Goal: Information Seeking & Learning: Find contact information

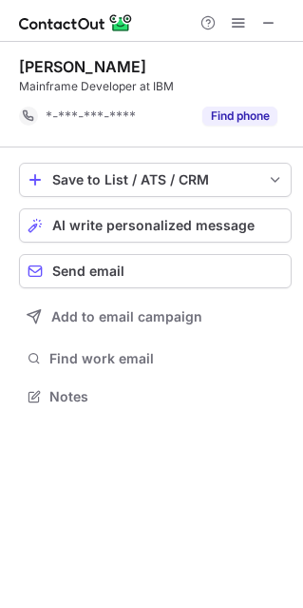
scroll to position [382, 303]
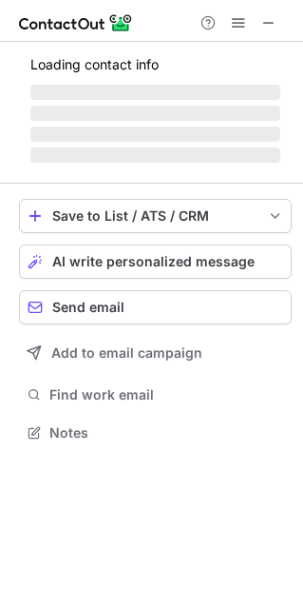
scroll to position [430, 303]
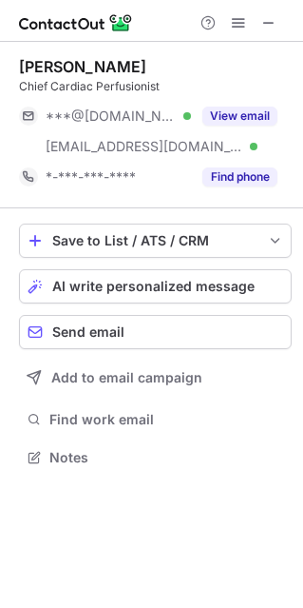
scroll to position [443, 303]
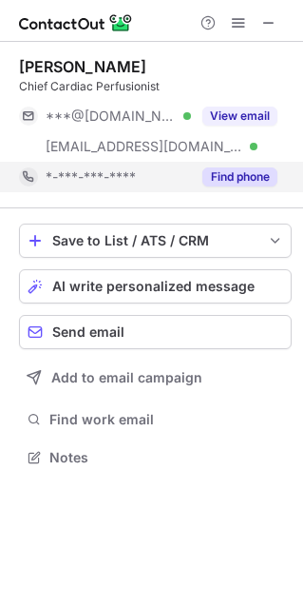
click at [250, 173] on button "Find phone" at bounding box center [240, 176] width 75 height 19
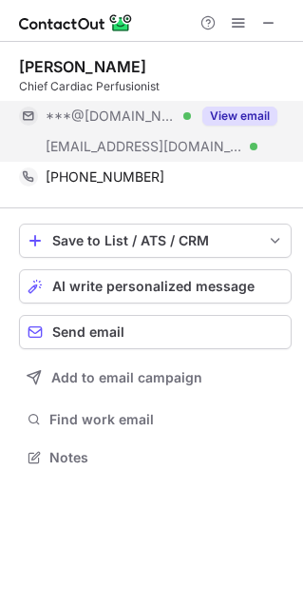
click at [175, 147] on span "[EMAIL_ADDRESS][DOMAIN_NAME]" at bounding box center [145, 146] width 198 height 17
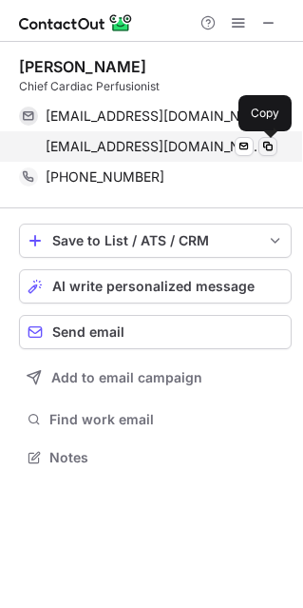
click at [266, 147] on span at bounding box center [268, 146] width 15 height 15
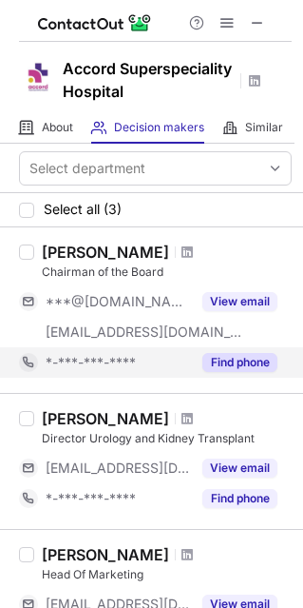
click at [244, 372] on button "Find phone" at bounding box center [240, 362] width 75 height 19
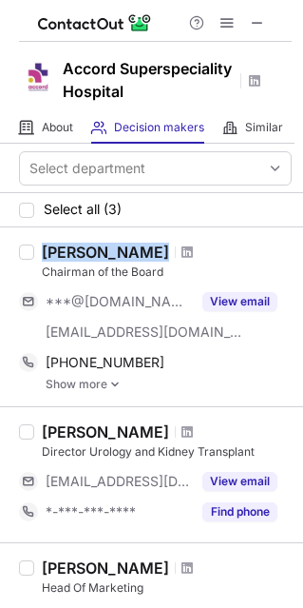
drag, startPoint x: 125, startPoint y: 272, endPoint x: 25, endPoint y: 261, distance: 100.5
click at [25, 261] on div "Prabal Roy Chairman of the Board ***@gmail.com ***@accordhospitals.co.in View e…" at bounding box center [151, 316] width 303 height 179
copy div "Prabal Roy"
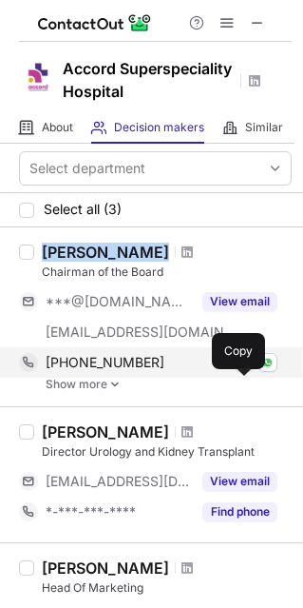
click at [241, 370] on span at bounding box center [244, 362] width 15 height 15
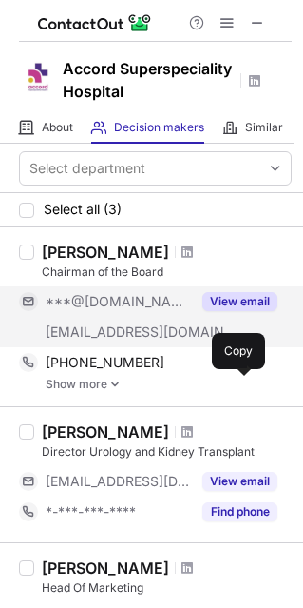
click at [183, 341] on span "***@accordhospitals.co.in" at bounding box center [145, 331] width 198 height 17
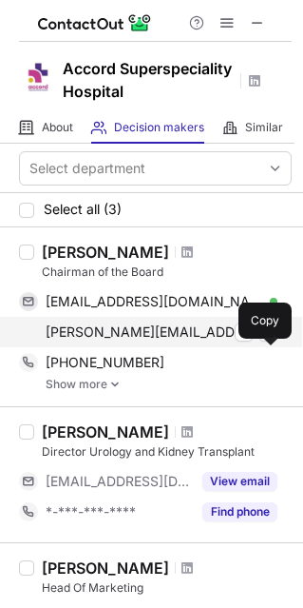
click at [271, 340] on span at bounding box center [268, 331] width 15 height 15
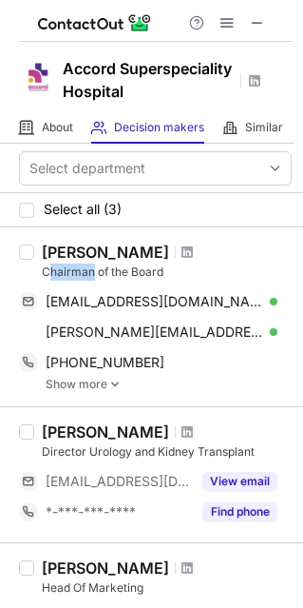
drag, startPoint x: 92, startPoint y: 297, endPoint x: 46, endPoint y: 300, distance: 46.7
click at [46, 281] on div "Chairman of the Board" at bounding box center [167, 272] width 250 height 17
copy div "hairman"
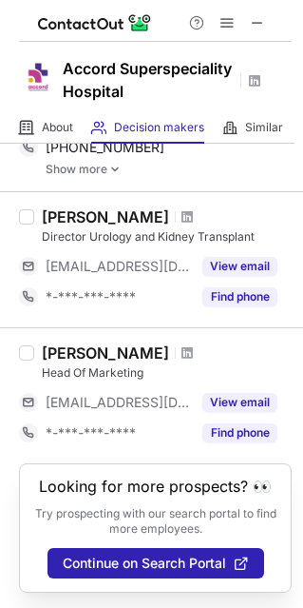
scroll to position [236, 0]
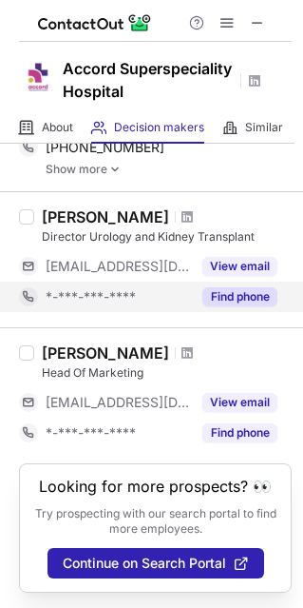
click at [249, 295] on button "Find phone" at bounding box center [240, 296] width 75 height 19
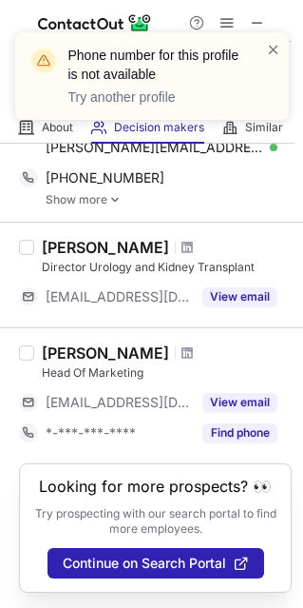
scroll to position [205, 0]
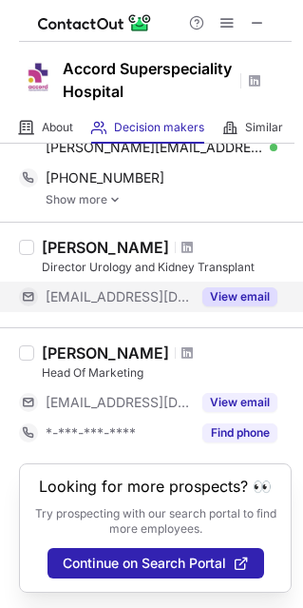
click at [254, 302] on button "View email" at bounding box center [240, 296] width 75 height 19
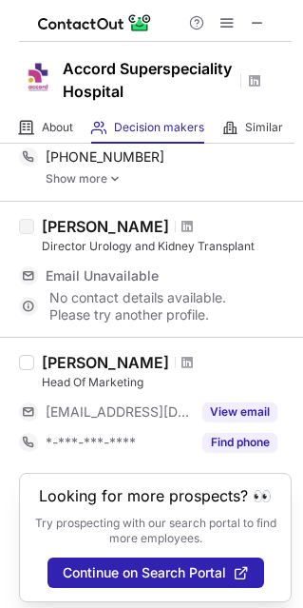
scroll to position [236, 0]
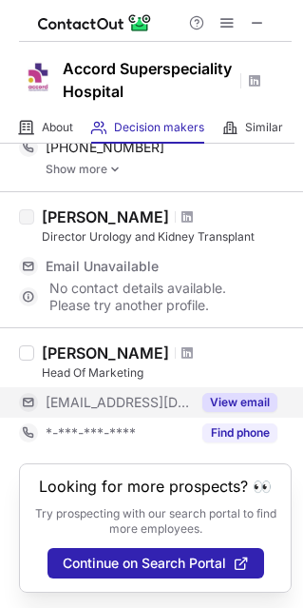
click at [248, 400] on button "View email" at bounding box center [240, 402] width 75 height 19
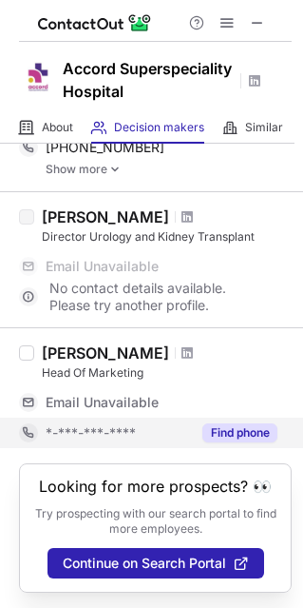
click at [244, 434] on button "Find phone" at bounding box center [240, 432] width 75 height 19
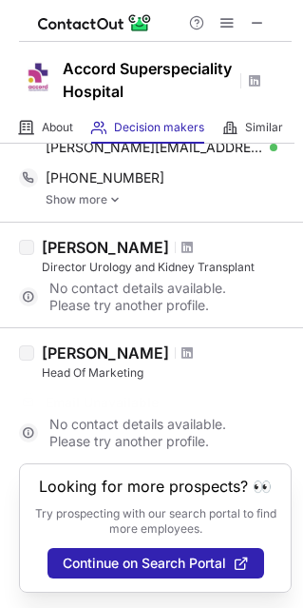
scroll to position [175, 0]
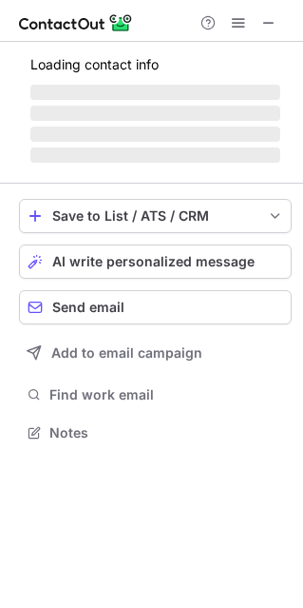
scroll to position [460, 303]
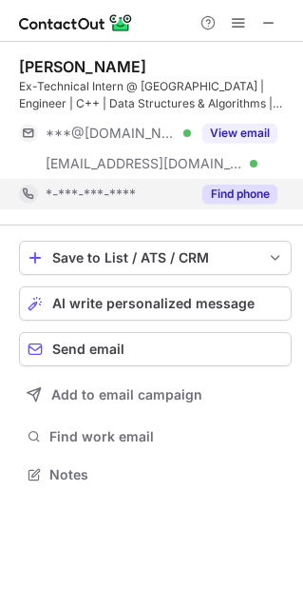
click at [256, 198] on button "Find phone" at bounding box center [240, 194] width 75 height 19
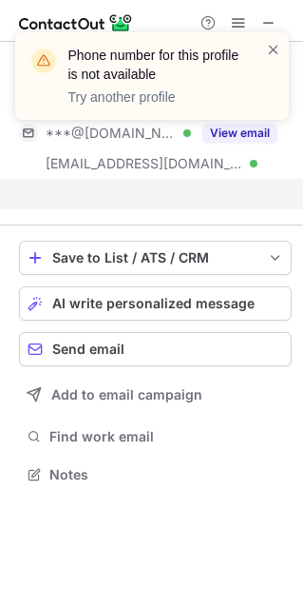
scroll to position [430, 303]
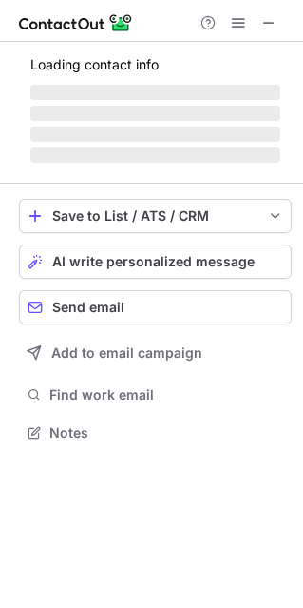
scroll to position [460, 303]
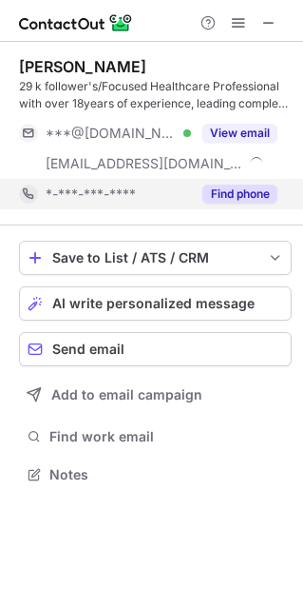
click at [218, 190] on button "Find phone" at bounding box center [240, 194] width 75 height 19
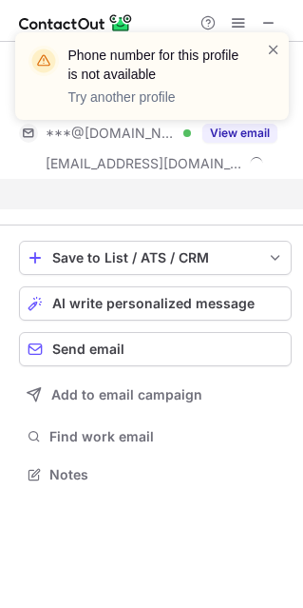
scroll to position [430, 303]
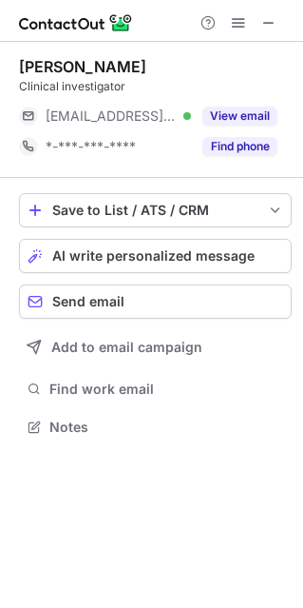
scroll to position [10, 10]
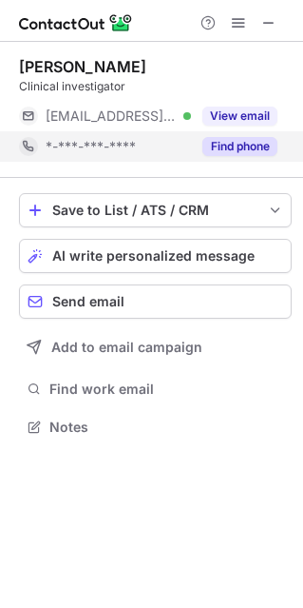
click at [260, 147] on button "Find phone" at bounding box center [240, 146] width 75 height 19
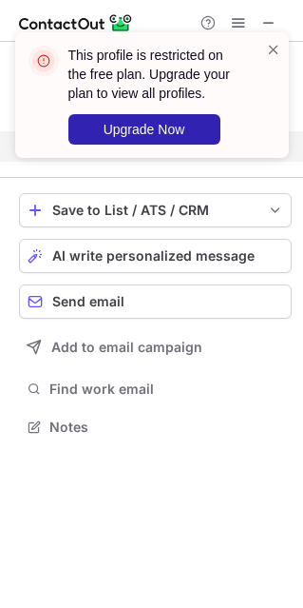
scroll to position [382, 303]
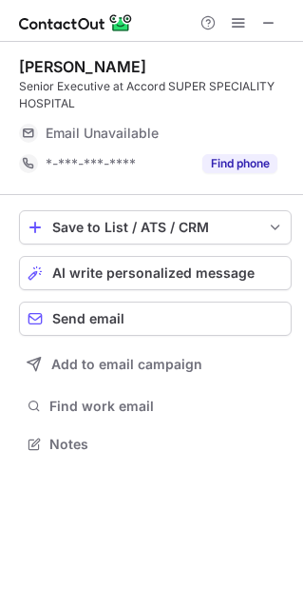
scroll to position [430, 303]
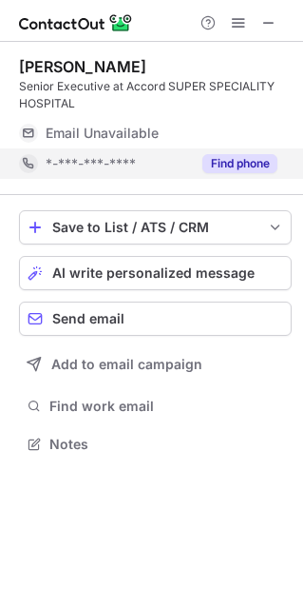
click at [250, 174] on div "Find phone" at bounding box center [234, 163] width 87 height 30
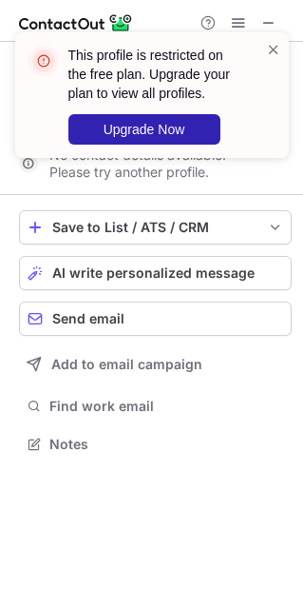
scroll to position [400, 303]
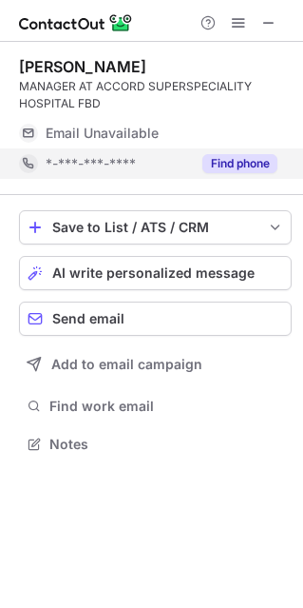
scroll to position [430, 303]
click at [225, 160] on button "Find phone" at bounding box center [240, 163] width 75 height 19
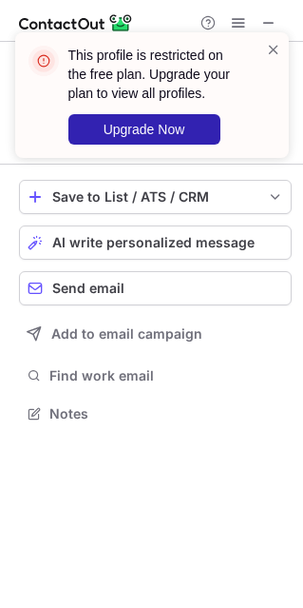
scroll to position [400, 303]
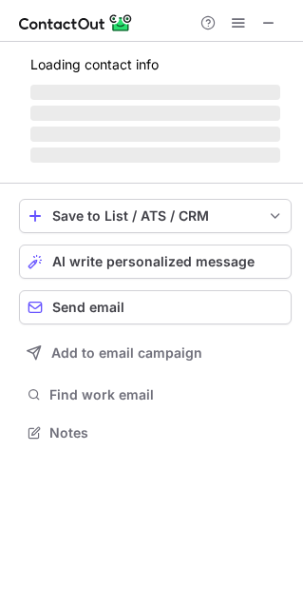
scroll to position [10, 10]
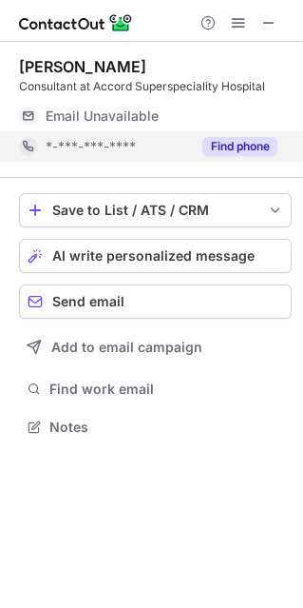
click at [227, 145] on button "Find phone" at bounding box center [240, 146] width 75 height 19
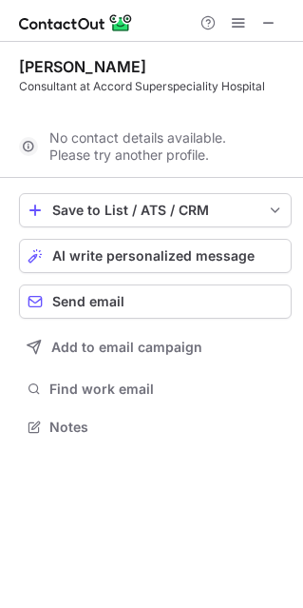
scroll to position [382, 303]
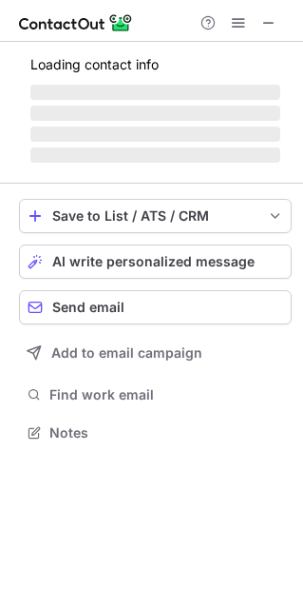
scroll to position [10, 10]
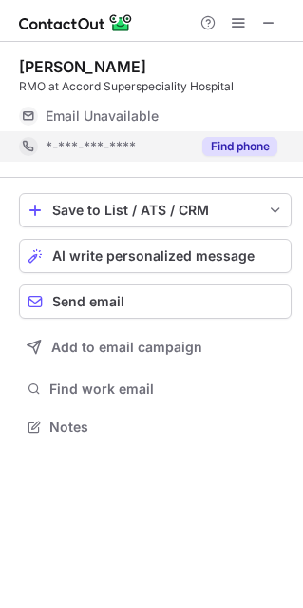
click at [222, 141] on button "Find phone" at bounding box center [240, 146] width 75 height 19
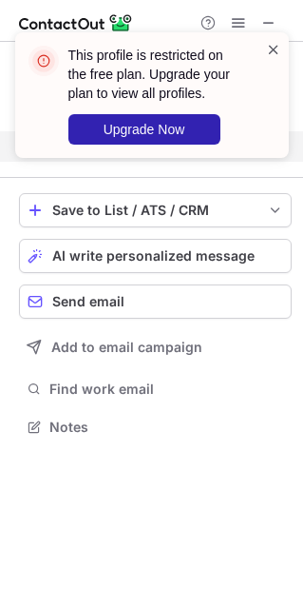
click at [271, 47] on span at bounding box center [273, 49] width 15 height 19
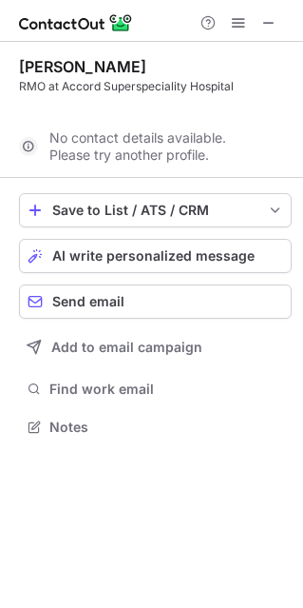
scroll to position [382, 303]
drag, startPoint x: 172, startPoint y: 64, endPoint x: 17, endPoint y: 68, distance: 155.1
click at [17, 68] on div "[PERSON_NAME] RMO at Accord Superspeciality Hospital Email Unavailable Email ad…" at bounding box center [151, 249] width 303 height 414
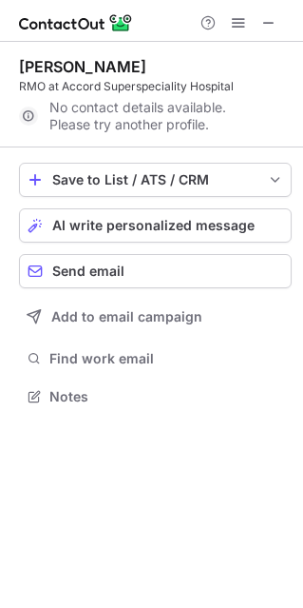
copy div "[PERSON_NAME]"
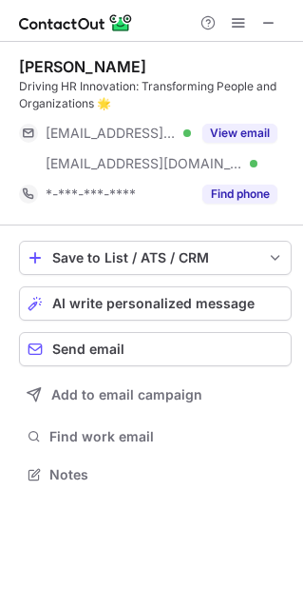
scroll to position [460, 303]
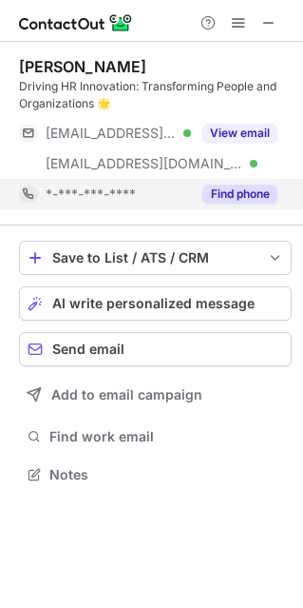
click at [215, 186] on button "Find phone" at bounding box center [240, 194] width 75 height 19
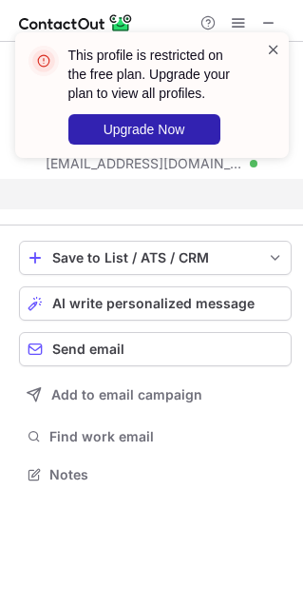
click at [277, 49] on span at bounding box center [273, 49] width 15 height 19
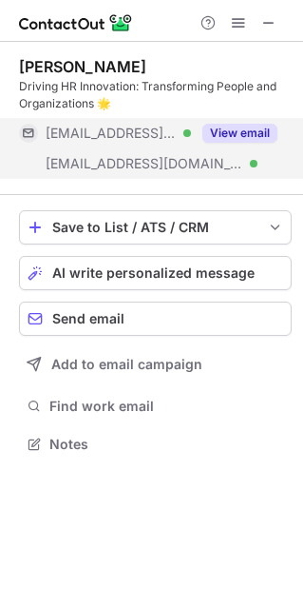
click at [227, 138] on button "View email" at bounding box center [240, 133] width 75 height 19
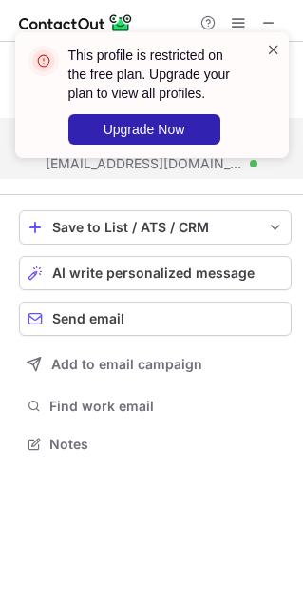
click at [271, 49] on span at bounding box center [273, 49] width 15 height 19
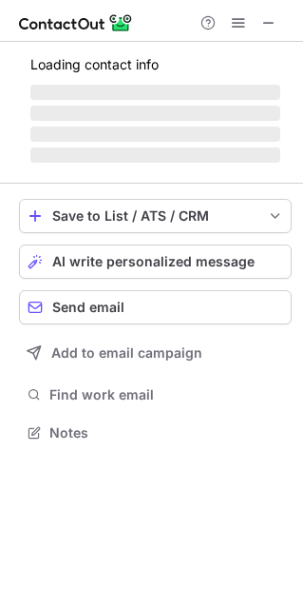
scroll to position [443, 303]
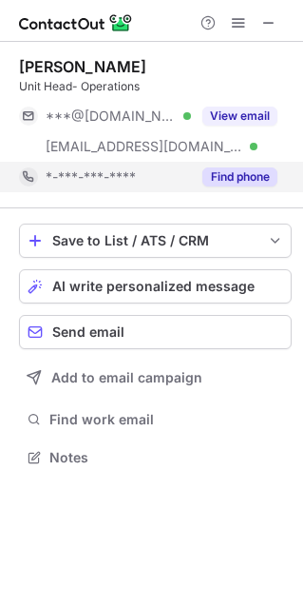
click at [243, 182] on button "Find phone" at bounding box center [240, 176] width 75 height 19
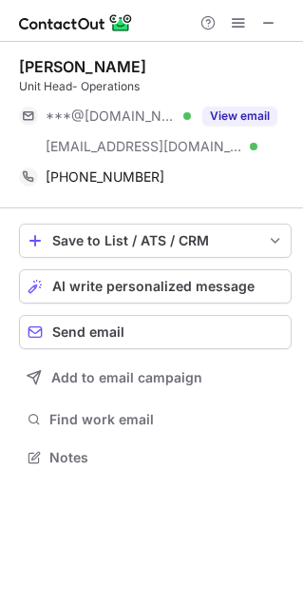
drag, startPoint x: 151, startPoint y: 70, endPoint x: 15, endPoint y: 54, distance: 137.0
click at [15, 54] on div "[PERSON_NAME] Unit Head- Operations ***@[DOMAIN_NAME] Verified [EMAIL_ADDRESS][…" at bounding box center [151, 264] width 303 height 444
copy div "[PERSON_NAME]"
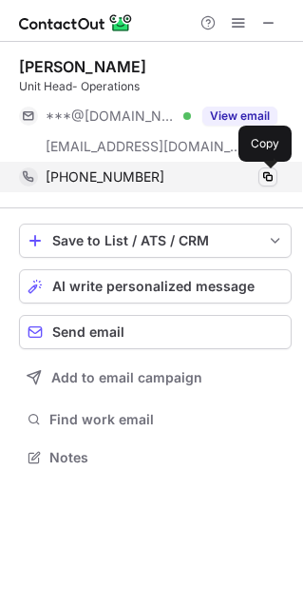
click at [267, 174] on span at bounding box center [268, 176] width 15 height 15
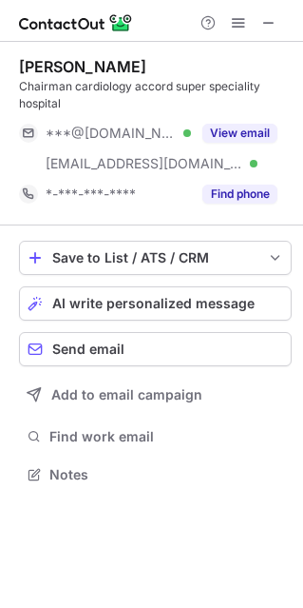
scroll to position [460, 303]
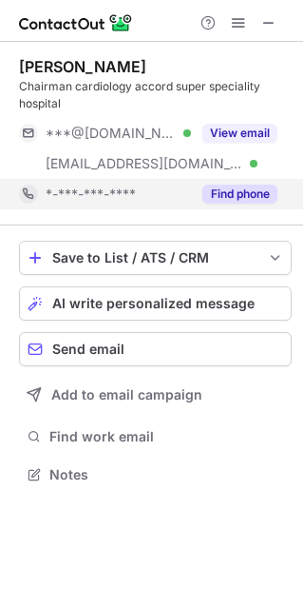
click at [256, 201] on button "Find phone" at bounding box center [240, 194] width 75 height 19
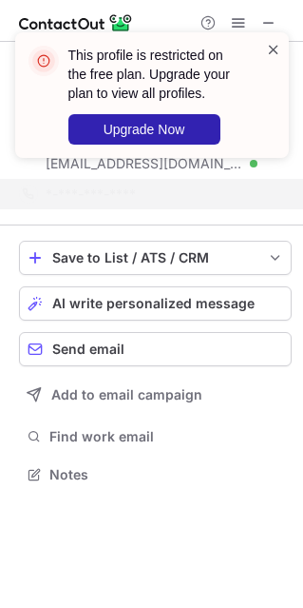
click at [269, 52] on span at bounding box center [273, 49] width 15 height 19
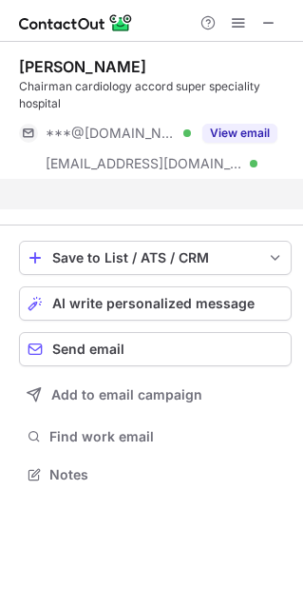
scroll to position [430, 303]
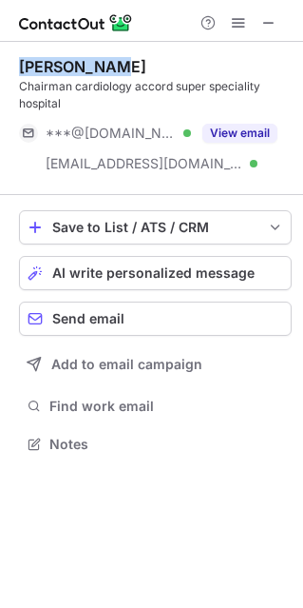
drag, startPoint x: 121, startPoint y: 68, endPoint x: 16, endPoint y: 61, distance: 104.9
click at [15, 61] on div "[PERSON_NAME] Chairman cardiology accord super speciality hospital ***@[DOMAIN_…" at bounding box center [151, 257] width 303 height 431
copy div "[PERSON_NAME]"
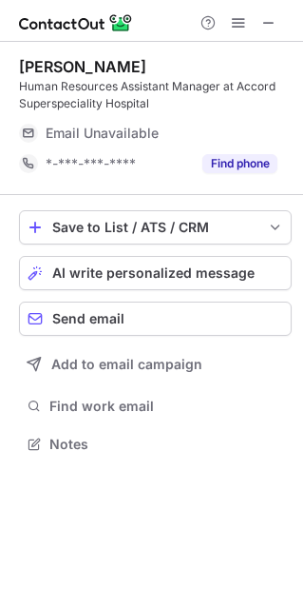
scroll to position [430, 303]
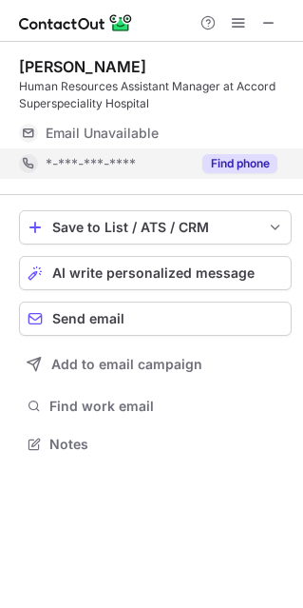
click at [237, 164] on button "Find phone" at bounding box center [240, 163] width 75 height 19
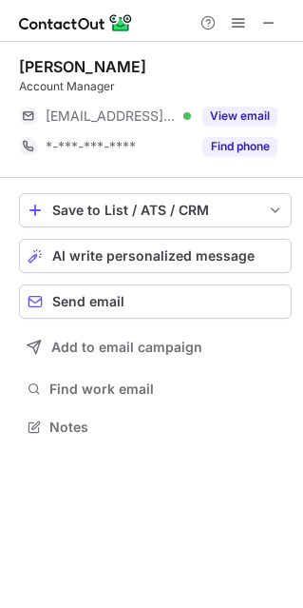
scroll to position [10, 10]
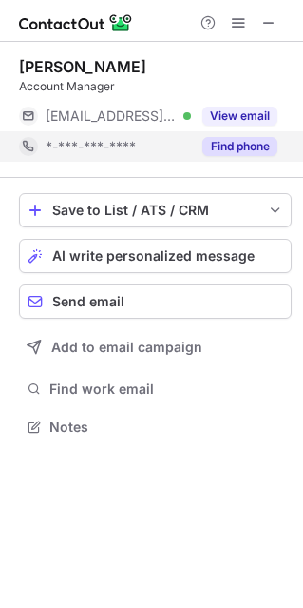
click at [248, 148] on button "Find phone" at bounding box center [240, 146] width 75 height 19
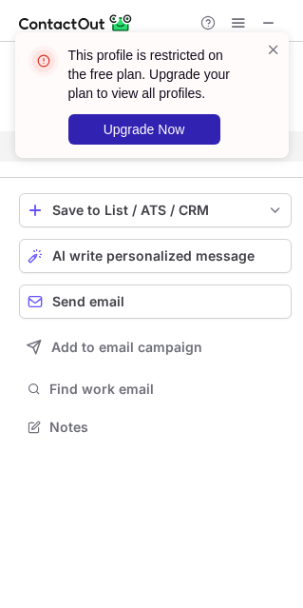
scroll to position [382, 303]
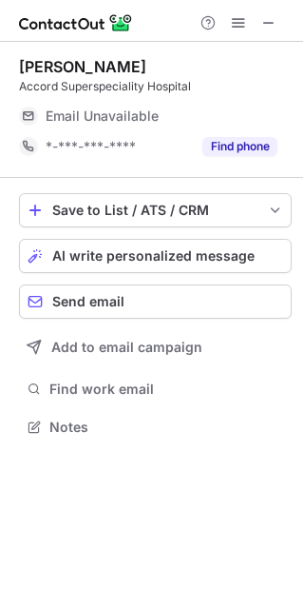
scroll to position [10, 10]
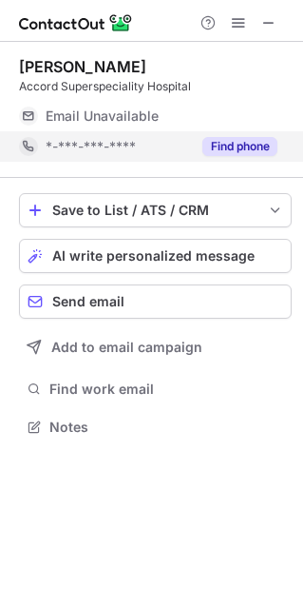
click at [222, 147] on button "Find phone" at bounding box center [240, 146] width 75 height 19
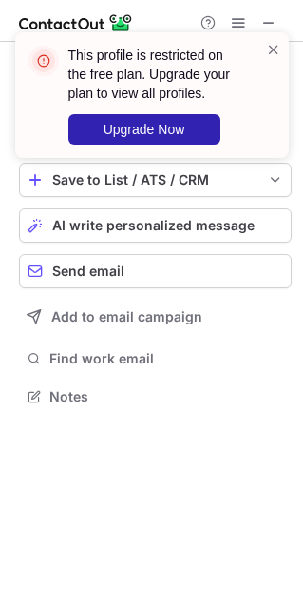
scroll to position [382, 303]
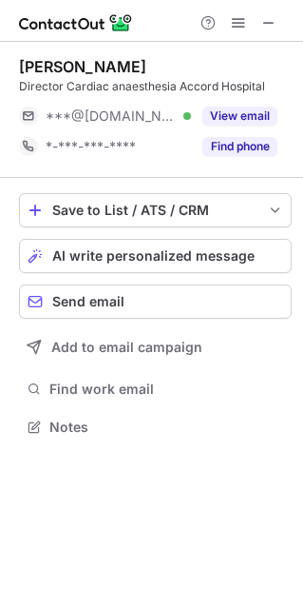
scroll to position [10, 10]
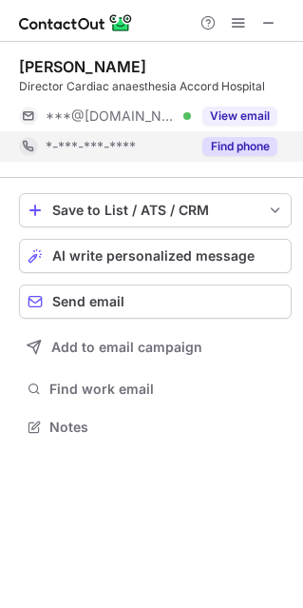
click at [232, 151] on button "Find phone" at bounding box center [240, 146] width 75 height 19
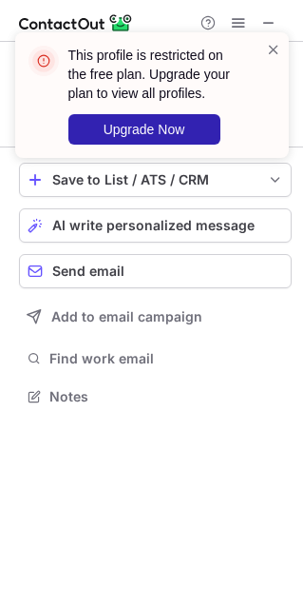
scroll to position [382, 303]
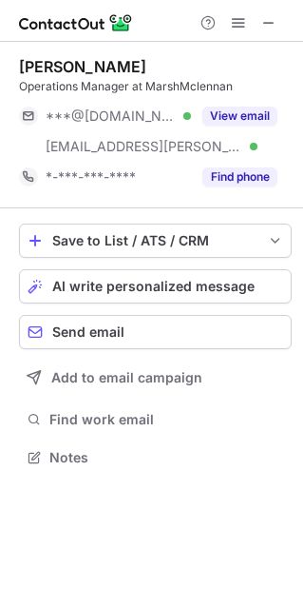
scroll to position [443, 303]
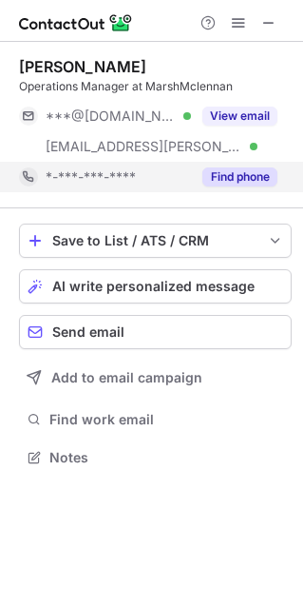
click at [243, 177] on button "Find phone" at bounding box center [240, 176] width 75 height 19
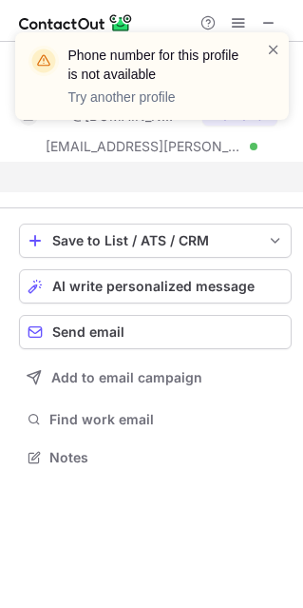
scroll to position [413, 303]
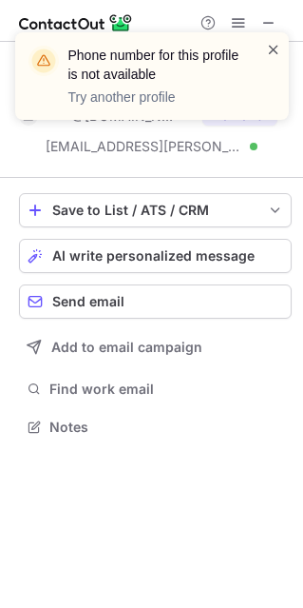
click at [269, 44] on span at bounding box center [273, 49] width 15 height 19
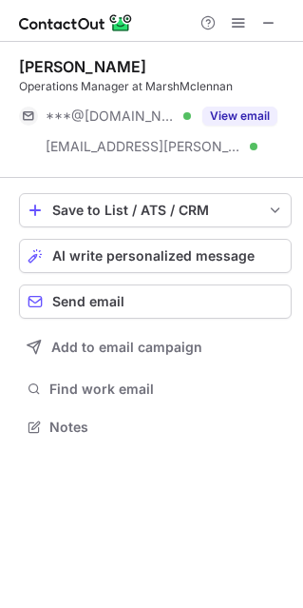
click at [252, 112] on div "Phone number for this profile is not available Try another profile Staney Pilla…" at bounding box center [151, 304] width 303 height 608
click at [252, 112] on button "View email" at bounding box center [240, 116] width 75 height 19
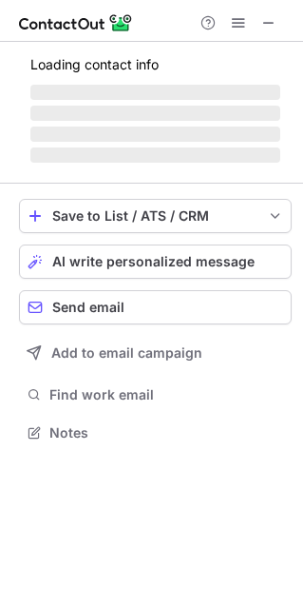
scroll to position [443, 303]
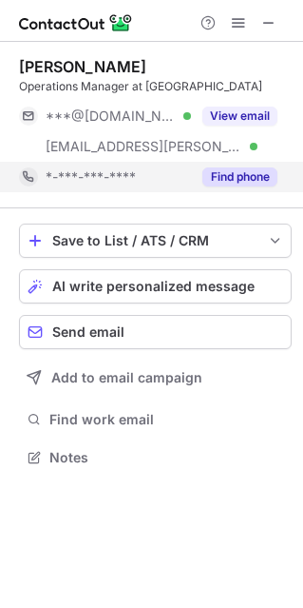
click at [232, 172] on button "Find phone" at bounding box center [240, 176] width 75 height 19
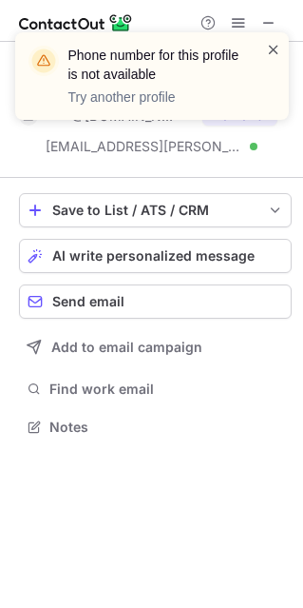
scroll to position [413, 303]
click at [273, 49] on span at bounding box center [273, 49] width 15 height 19
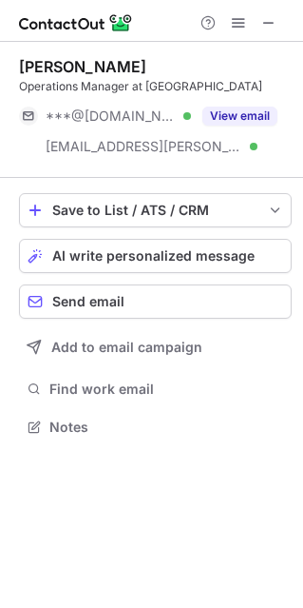
drag, startPoint x: 155, startPoint y: 63, endPoint x: 19, endPoint y: 60, distance: 136.1
click at [19, 60] on div "[PERSON_NAME]" at bounding box center [155, 66] width 273 height 19
copy div "[PERSON_NAME]"
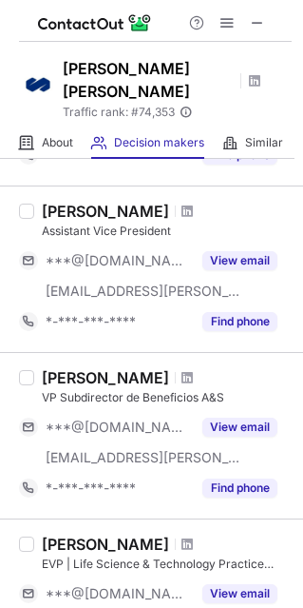
scroll to position [195, 0]
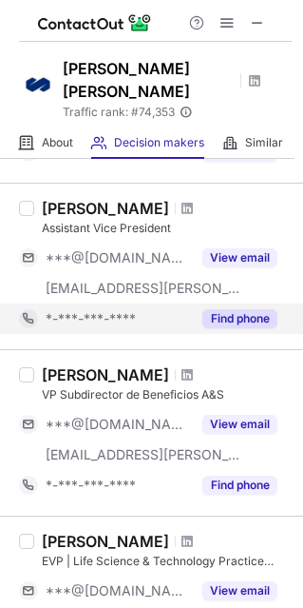
click at [253, 303] on div "Find phone" at bounding box center [234, 318] width 87 height 30
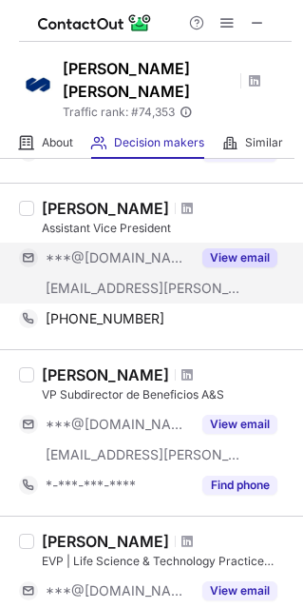
click at [118, 280] on span "[EMAIL_ADDRESS][PERSON_NAME][DOMAIN_NAME]" at bounding box center [145, 288] width 198 height 17
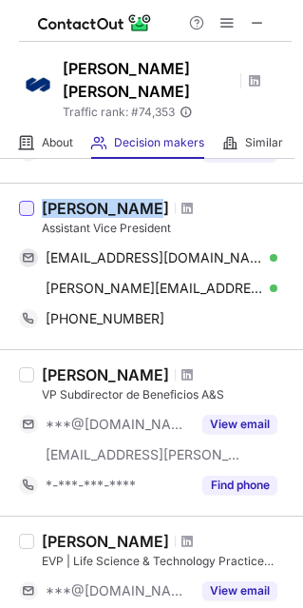
drag, startPoint x: 130, startPoint y: 179, endPoint x: 31, endPoint y: 187, distance: 99.3
click at [31, 187] on div "[PERSON_NAME] Assistant Vice President [EMAIL_ADDRESS][DOMAIN_NAME] Verified Se…" at bounding box center [151, 266] width 303 height 166
copy div "[PERSON_NAME]"
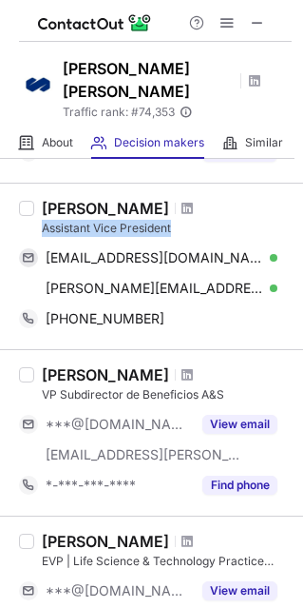
drag, startPoint x: 179, startPoint y: 211, endPoint x: 43, endPoint y: 201, distance: 136.4
click at [43, 220] on div "Assistant Vice President" at bounding box center [167, 228] width 250 height 17
copy div "Assistant Vice President"
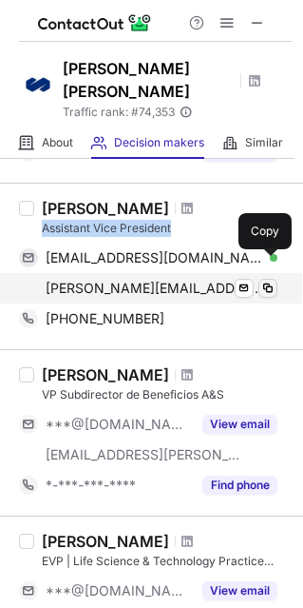
click at [267, 281] on span at bounding box center [268, 288] width 15 height 15
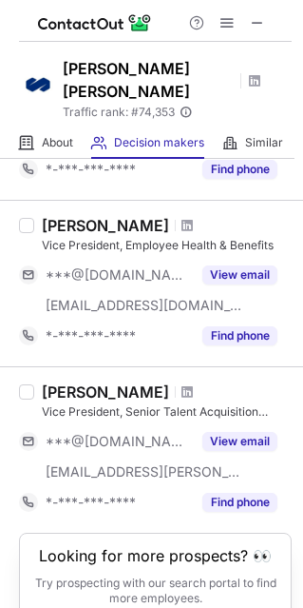
scroll to position [1374, 0]
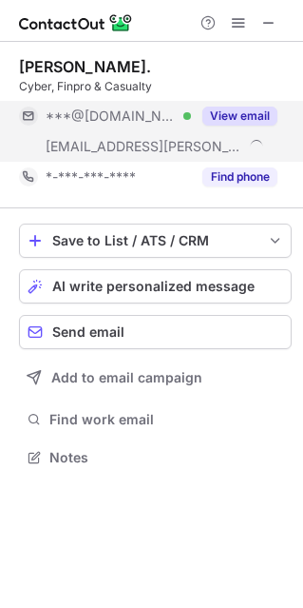
scroll to position [443, 303]
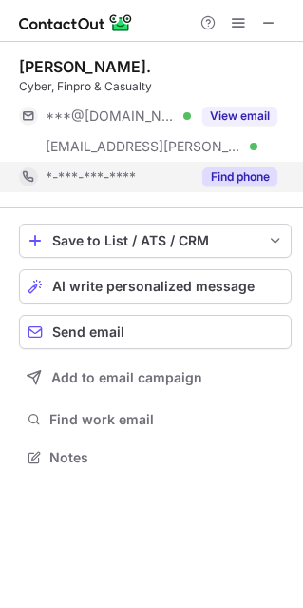
click at [238, 175] on button "Find phone" at bounding box center [240, 176] width 75 height 19
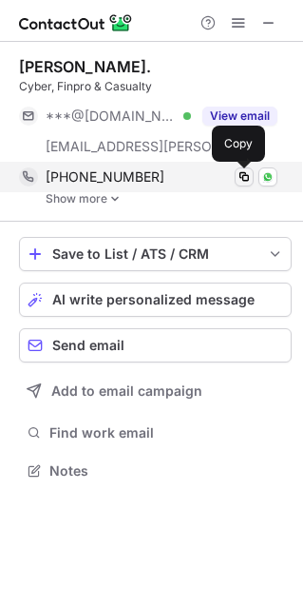
click at [246, 178] on span at bounding box center [244, 176] width 15 height 15
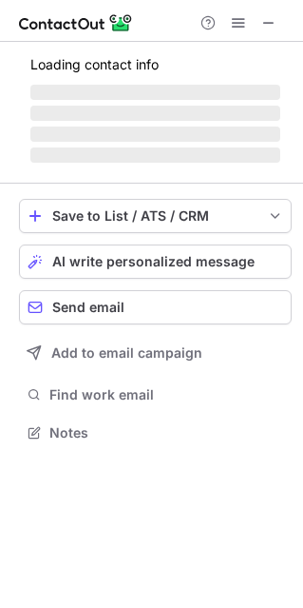
scroll to position [460, 303]
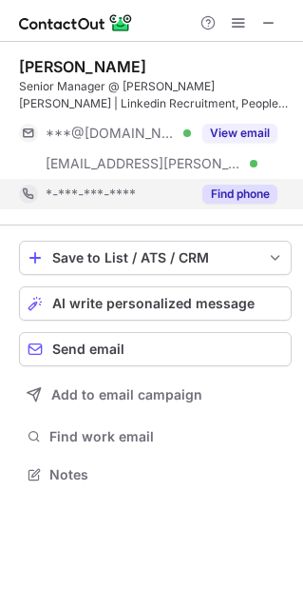
click at [237, 184] on div "Find phone" at bounding box center [234, 194] width 87 height 30
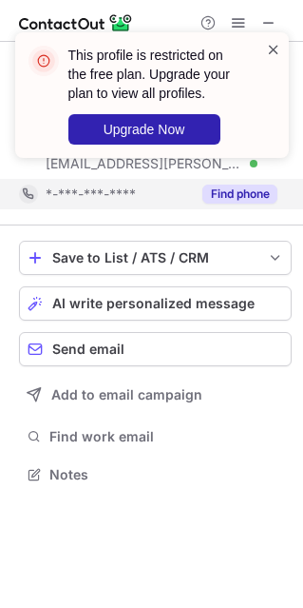
click at [272, 48] on span at bounding box center [273, 49] width 15 height 19
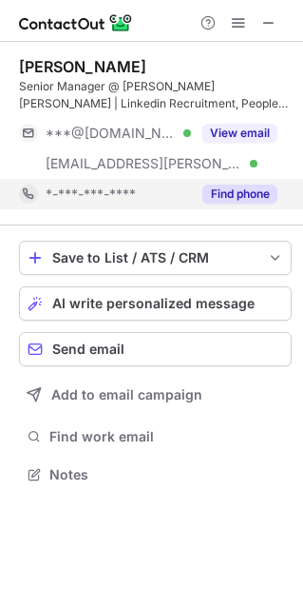
drag, startPoint x: 138, startPoint y: 65, endPoint x: 11, endPoint y: 71, distance: 126.7
click at [11, 71] on div "[PERSON_NAME] Senior Manager @ [PERSON_NAME] [PERSON_NAME] | Linkedin Recruitme…" at bounding box center [151, 272] width 303 height 461
copy div "[PERSON_NAME]"
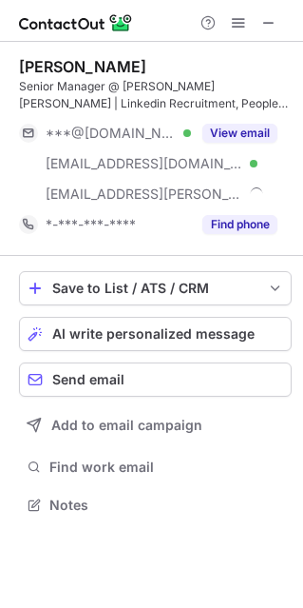
scroll to position [491, 303]
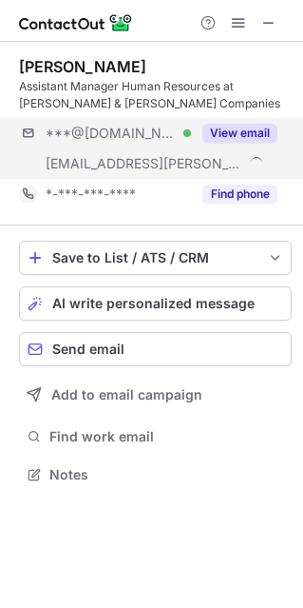
scroll to position [460, 303]
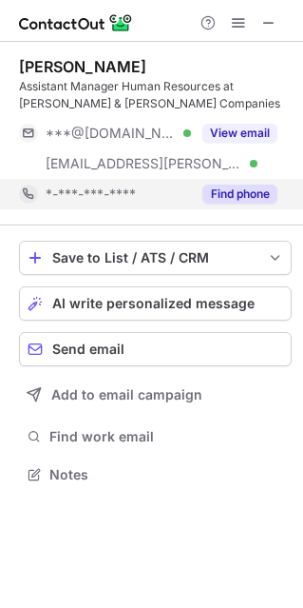
click at [242, 194] on button "Find phone" at bounding box center [240, 194] width 75 height 19
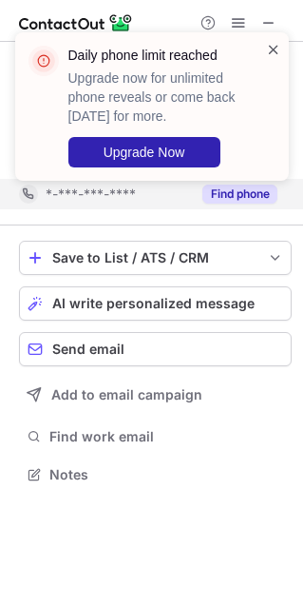
click at [276, 48] on span at bounding box center [273, 49] width 15 height 19
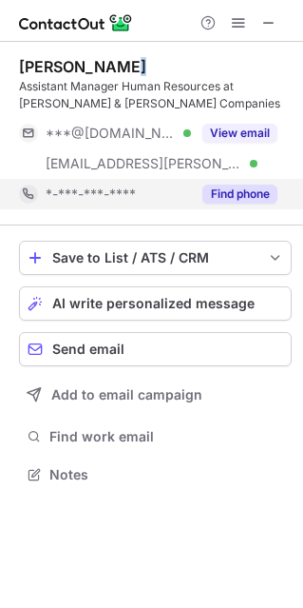
drag, startPoint x: 125, startPoint y: 68, endPoint x: 4, endPoint y: 76, distance: 121.1
click at [4, 76] on div "[PERSON_NAME] Assistant Manager Human Resources at [PERSON_NAME] & [PERSON_NAME…" at bounding box center [151, 272] width 303 height 461
click at [43, 66] on div "Harsha Nayar" at bounding box center [82, 66] width 127 height 19
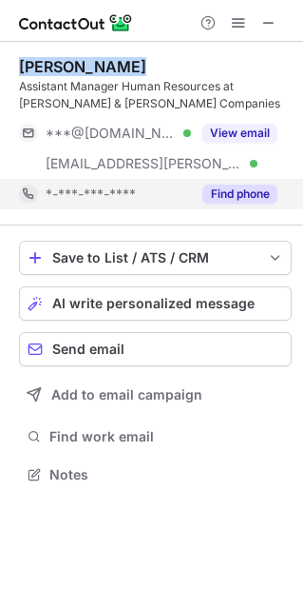
click at [43, 66] on div "Harsha Nayar" at bounding box center [82, 66] width 127 height 19
copy div "Harsha Nayar"
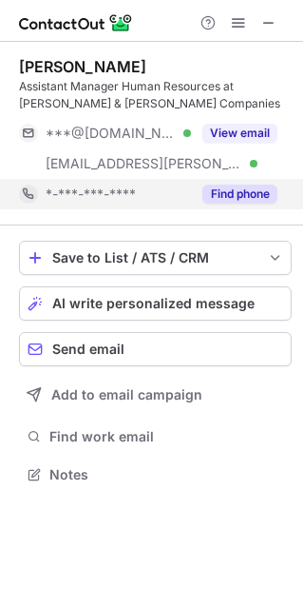
click at [49, 93] on div "Assistant Manager Human Resources at Marsh & McLennan Companies" at bounding box center [155, 95] width 273 height 34
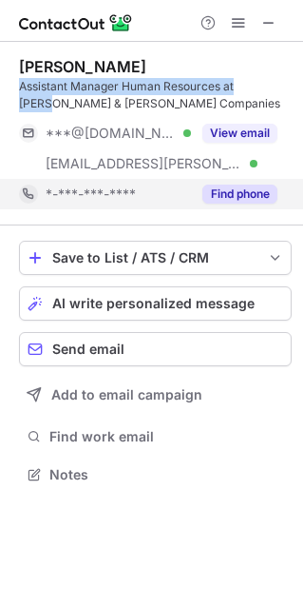
drag, startPoint x: 18, startPoint y: 88, endPoint x: 268, endPoint y: 88, distance: 250.2
click at [268, 88] on div "Assistant Manager Human Resources at Marsh & McLennan Companies" at bounding box center [155, 95] width 273 height 34
copy div "Assistant Manager Human Resources at Marsh"
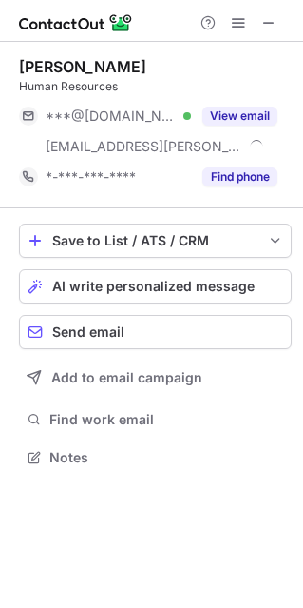
scroll to position [443, 303]
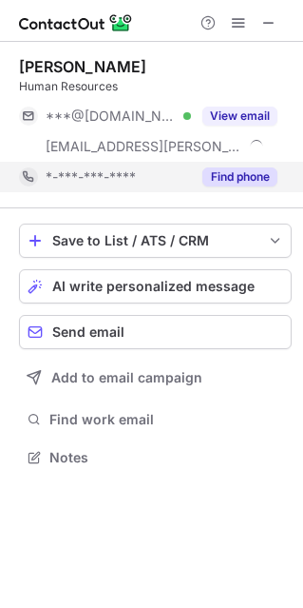
click at [234, 169] on button "Find phone" at bounding box center [240, 176] width 75 height 19
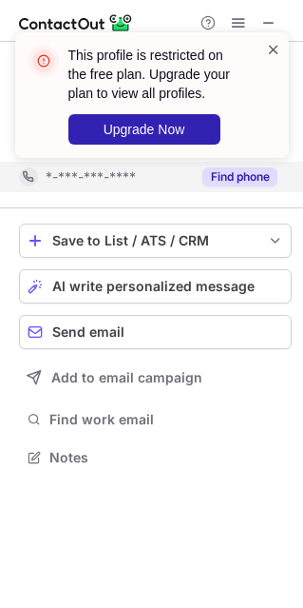
click at [274, 50] on span at bounding box center [273, 49] width 15 height 19
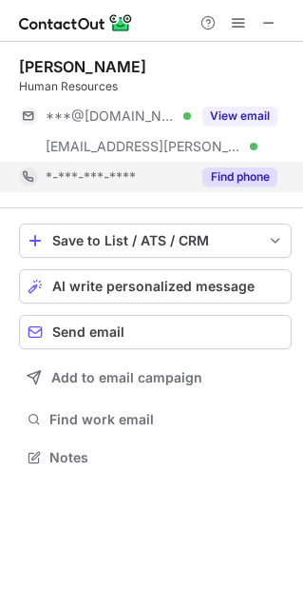
click at [121, 68] on div "[PERSON_NAME]" at bounding box center [82, 66] width 127 height 19
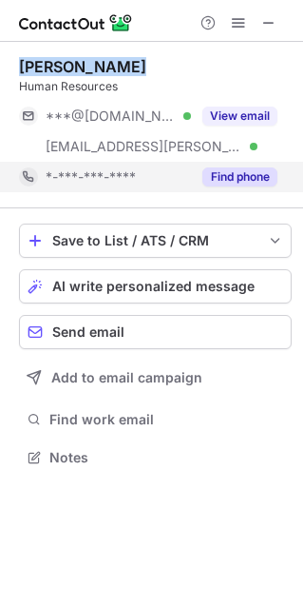
click at [121, 68] on div "[PERSON_NAME]" at bounding box center [82, 66] width 127 height 19
copy div "[PERSON_NAME]"
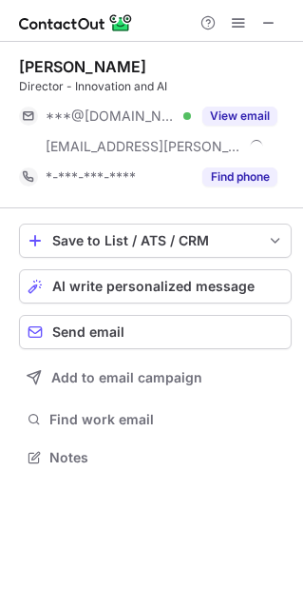
scroll to position [443, 303]
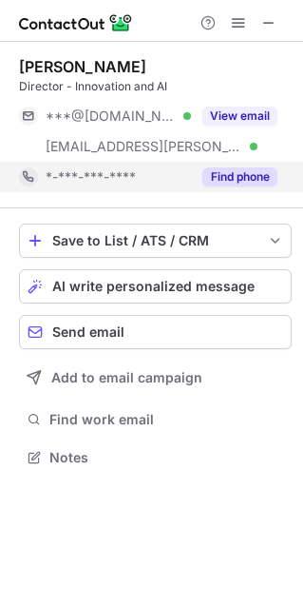
click at [228, 169] on button "Find phone" at bounding box center [240, 176] width 75 height 19
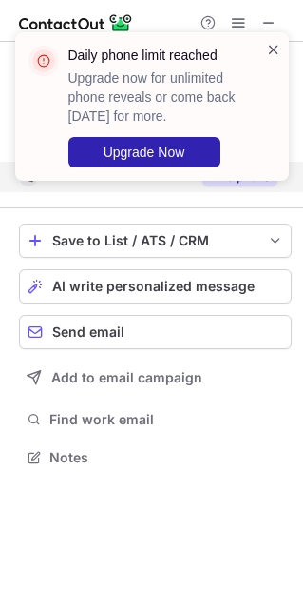
click at [277, 47] on span at bounding box center [273, 49] width 15 height 19
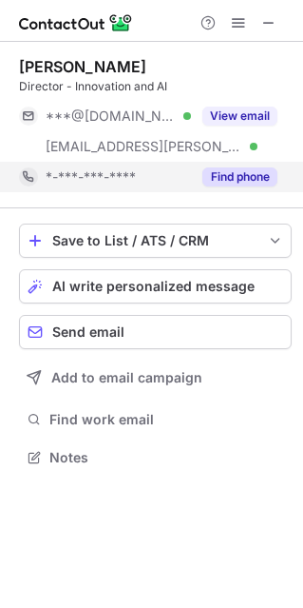
click at [88, 65] on div "Nikhil Kolthankar" at bounding box center [82, 66] width 127 height 19
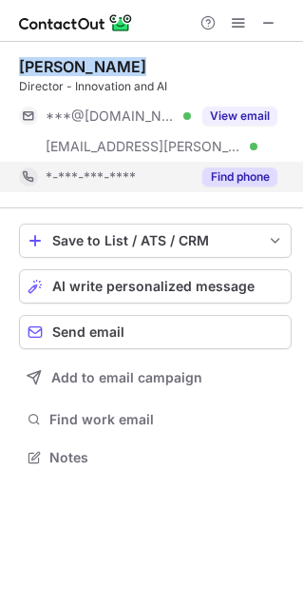
click at [88, 65] on div "Nikhil Kolthankar" at bounding box center [82, 66] width 127 height 19
copy div "Nikhil Kolthankar"
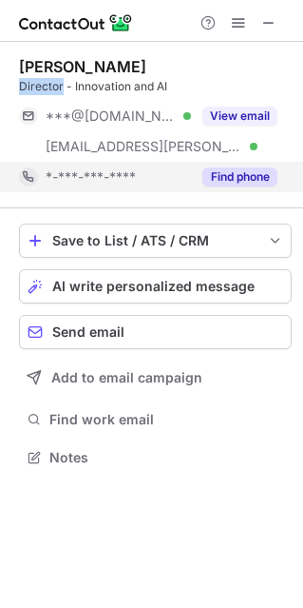
drag, startPoint x: 63, startPoint y: 90, endPoint x: 10, endPoint y: 94, distance: 53.4
click at [10, 94] on div "Nikhil Kolthankar Director - Innovation and AI ***@gmail.com Verified ***@marsh…" at bounding box center [151, 264] width 303 height 444
copy div "Director"
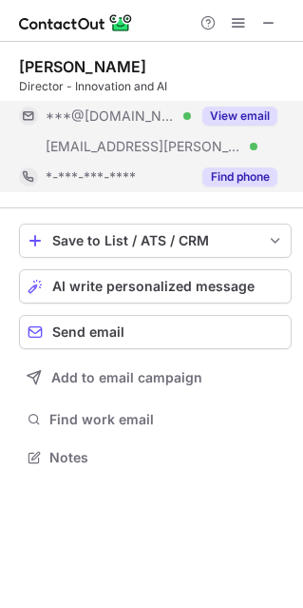
click at [125, 139] on span "***@marsh.com" at bounding box center [145, 146] width 198 height 17
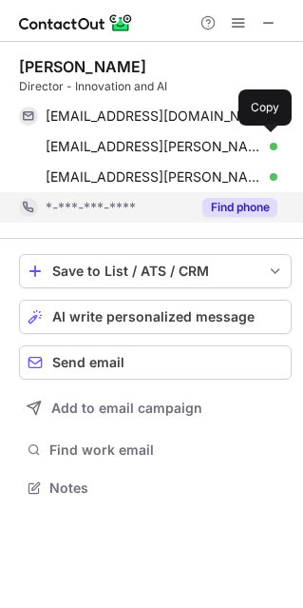
scroll to position [474, 303]
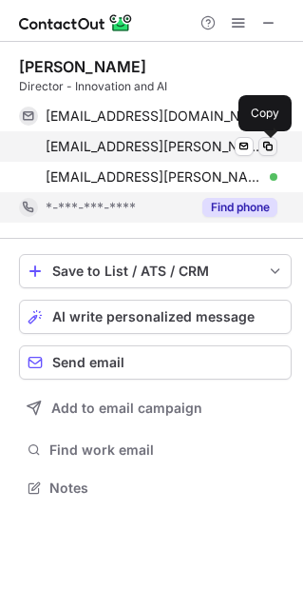
click at [266, 143] on span at bounding box center [268, 146] width 15 height 15
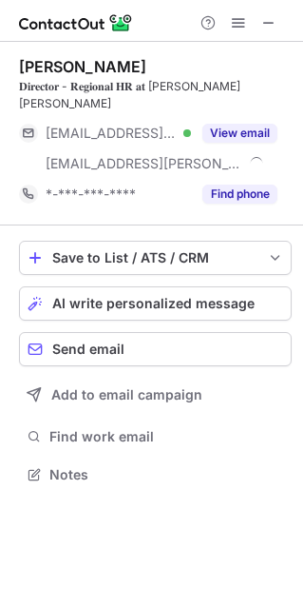
scroll to position [443, 303]
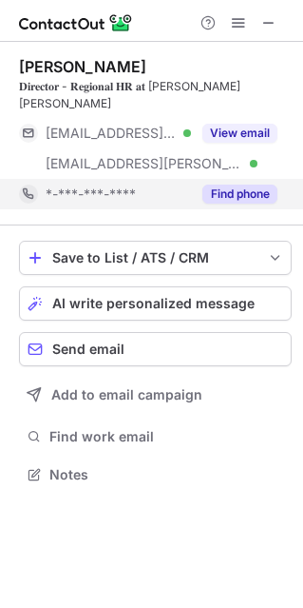
click at [237, 185] on button "Find phone" at bounding box center [240, 194] width 75 height 19
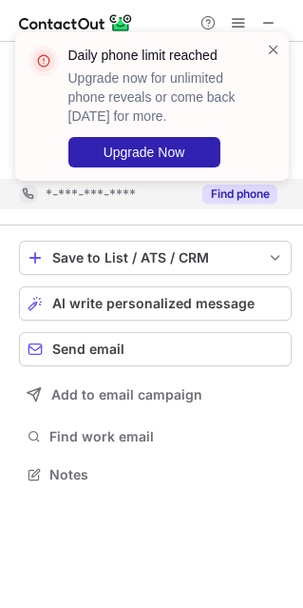
click at [281, 42] on div "Daily phone limit reached Upgrade now for unlimited phone reveals or come back …" at bounding box center [152, 106] width 274 height 148
click at [275, 50] on span at bounding box center [273, 49] width 15 height 19
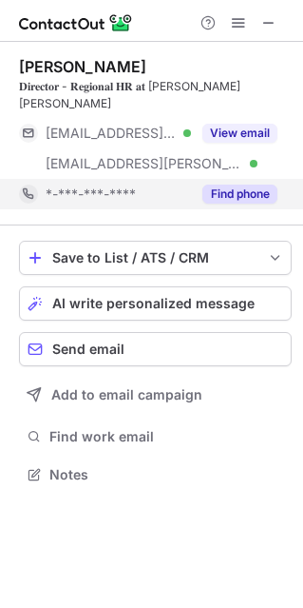
click at [79, 65] on div "Sunita Kundnani" at bounding box center [82, 66] width 127 height 19
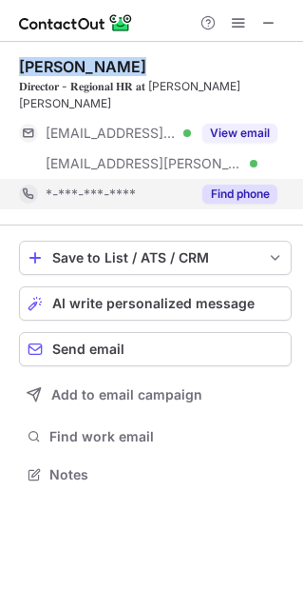
click at [79, 65] on div "Sunita Kundnani" at bounding box center [82, 66] width 127 height 19
copy div "Sunita Kundnani"
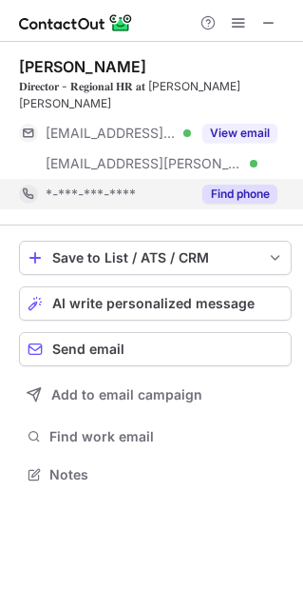
click at [53, 95] on div "Sunita Kundnani 𝐃𝐢𝐫𝐞𝐜𝐭𝐨𝐫 - 𝐑𝐞𝐠𝐢𝐨𝐧𝐚𝐥 𝐇𝐑 𝐚𝐭 𝐌𝐚𝐫𝐬𝐡 𝐌𝐜𝐋𝐞𝐧𝐧𝐚𝐧 ***@rediffmail.com Ver…" at bounding box center [155, 133] width 273 height 152
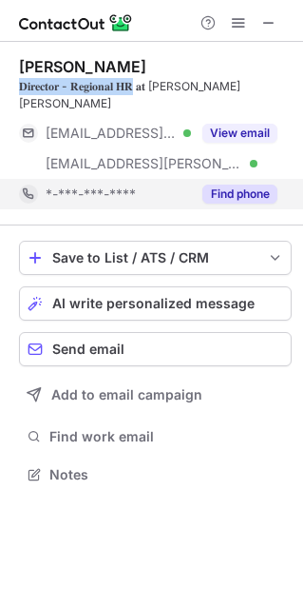
drag, startPoint x: 18, startPoint y: 85, endPoint x: 143, endPoint y: 85, distance: 124.6
click at [143, 85] on div "Sunita Kundnani 𝐃𝐢𝐫𝐞𝐜𝐭𝐨𝐫 - 𝐑𝐞𝐠𝐢𝐨𝐧𝐚𝐥 𝐇𝐑 𝐚𝐭 𝐌𝐚𝐫𝐬𝐡 𝐌𝐜𝐋𝐞𝐧𝐧𝐚𝐧 ***@rediffmail.com Ver…" at bounding box center [151, 272] width 303 height 461
copy div "𝐃𝐢𝐫𝐞𝐜𝐭𝐨𝐫 - 𝐑𝐞𝐠𝐢𝐨𝐧𝐚𝐥 𝐇𝐑 𝐚𝐭 𝐌𝐚𝐫𝐬𝐡 𝐌𝐜𝐋𝐞𝐧𝐧𝐚𝐧"
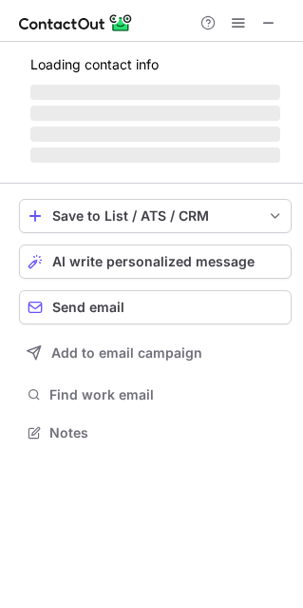
scroll to position [10, 10]
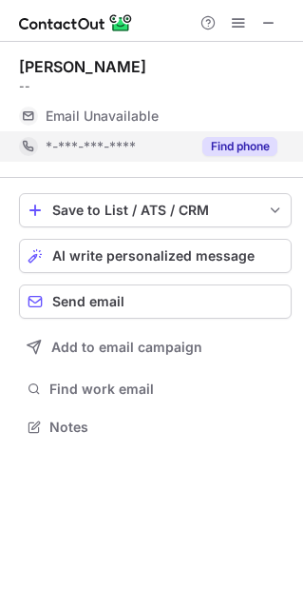
click at [226, 145] on button "Find phone" at bounding box center [240, 146] width 75 height 19
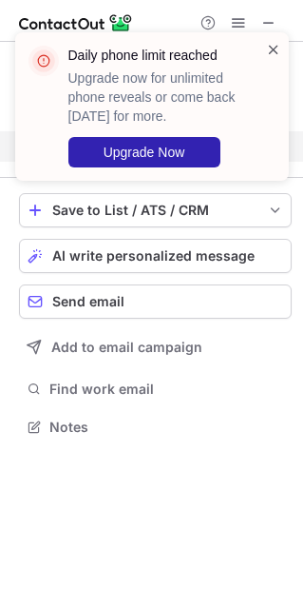
click at [270, 48] on span at bounding box center [273, 49] width 15 height 19
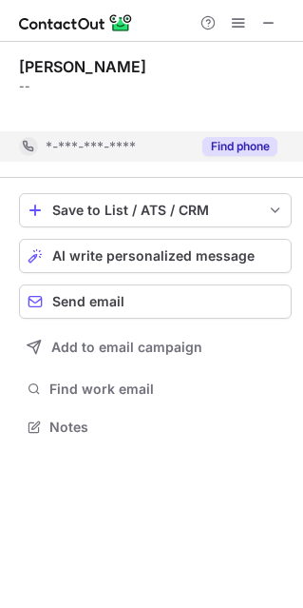
scroll to position [382, 303]
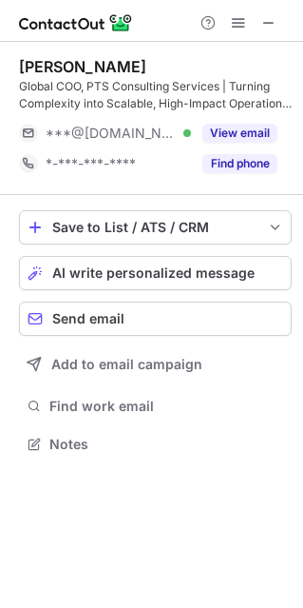
scroll to position [430, 303]
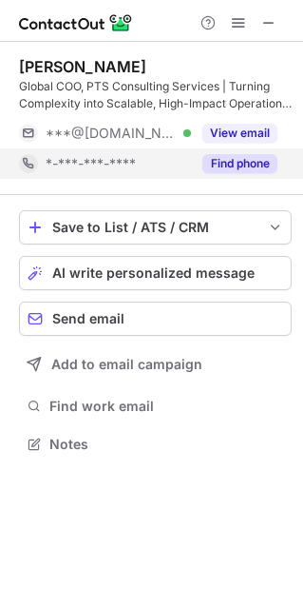
click at [220, 158] on button "Find phone" at bounding box center [240, 163] width 75 height 19
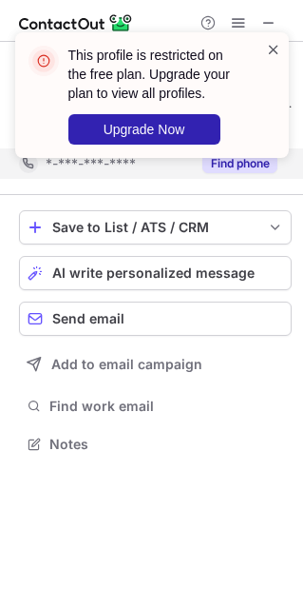
click at [270, 43] on span at bounding box center [273, 49] width 15 height 19
